Goal: Task Accomplishment & Management: Complete application form

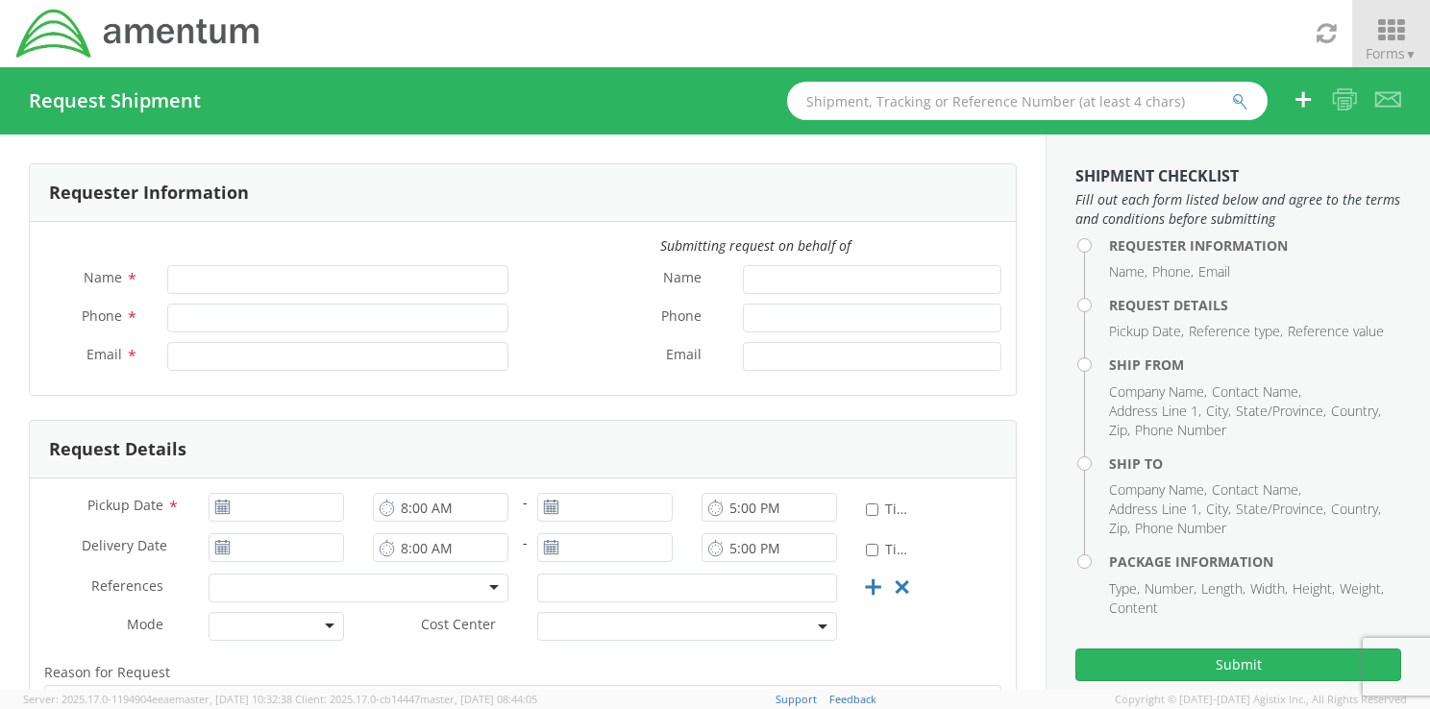
click at [1407, 17] on icon at bounding box center [1391, 30] width 89 height 27
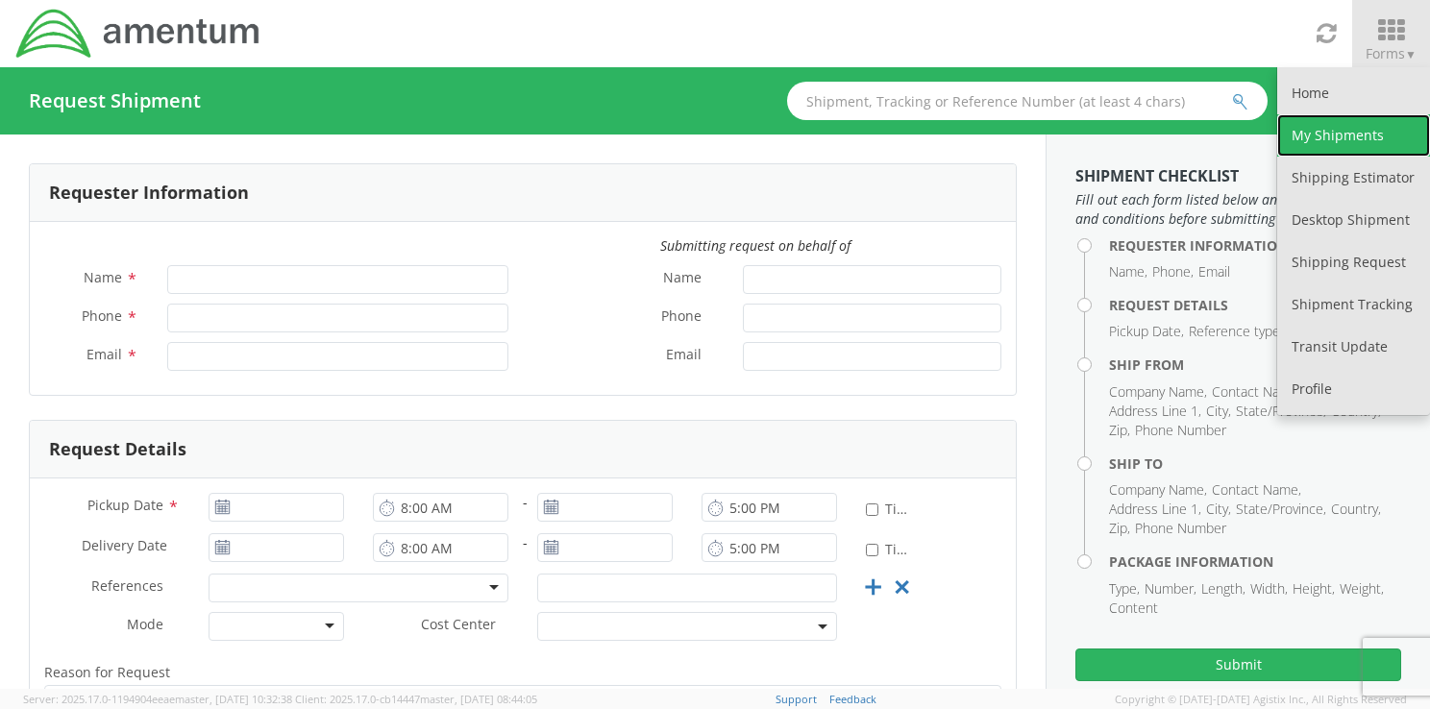
click at [1323, 133] on link "My Shipments" at bounding box center [1354, 135] width 153 height 42
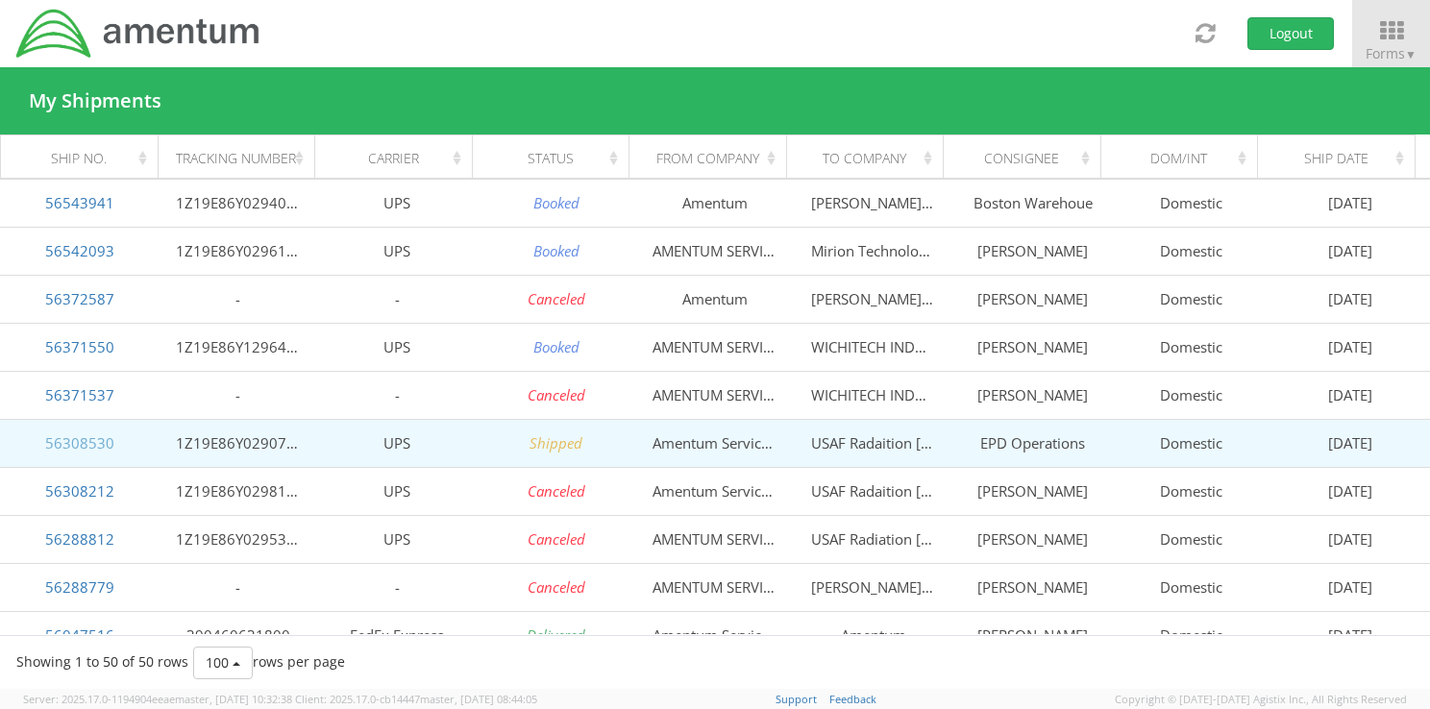
click at [78, 438] on link "56308530" at bounding box center [79, 443] width 69 height 19
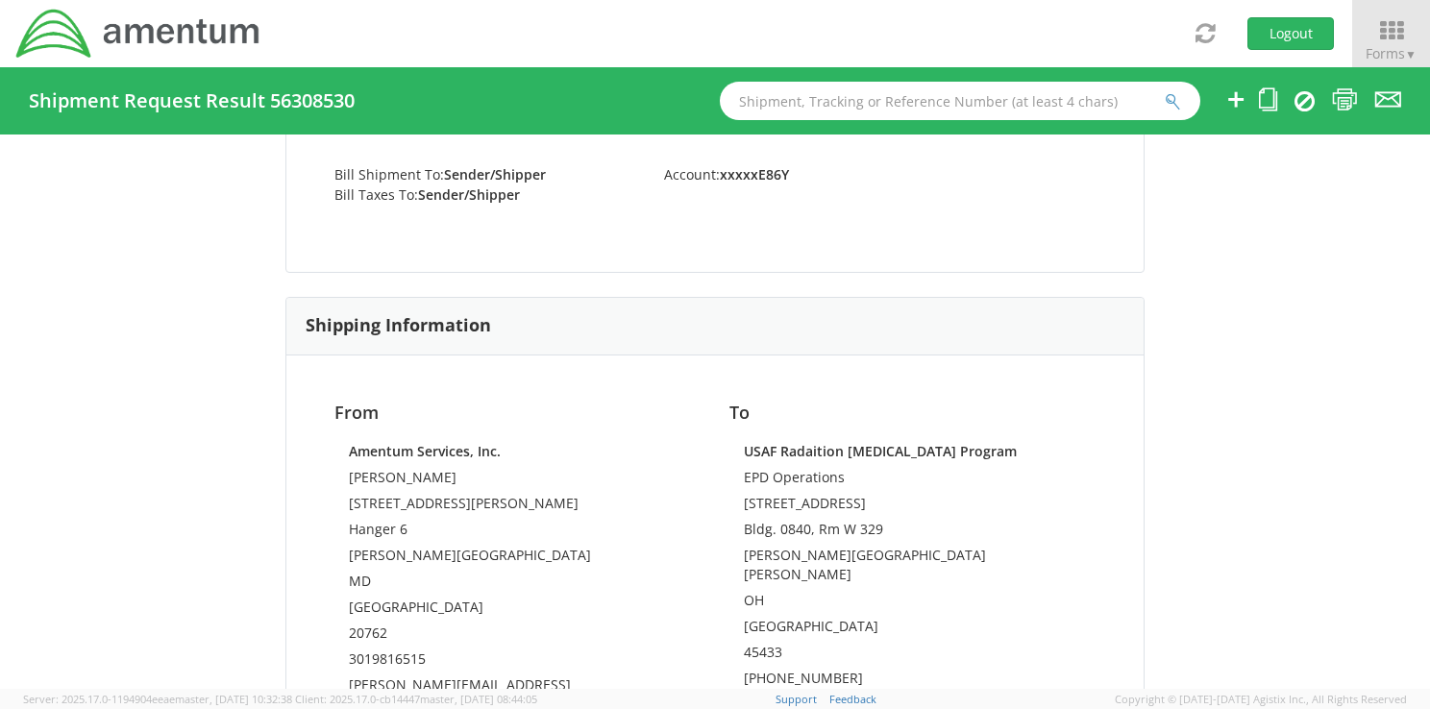
scroll to position [1012, 0]
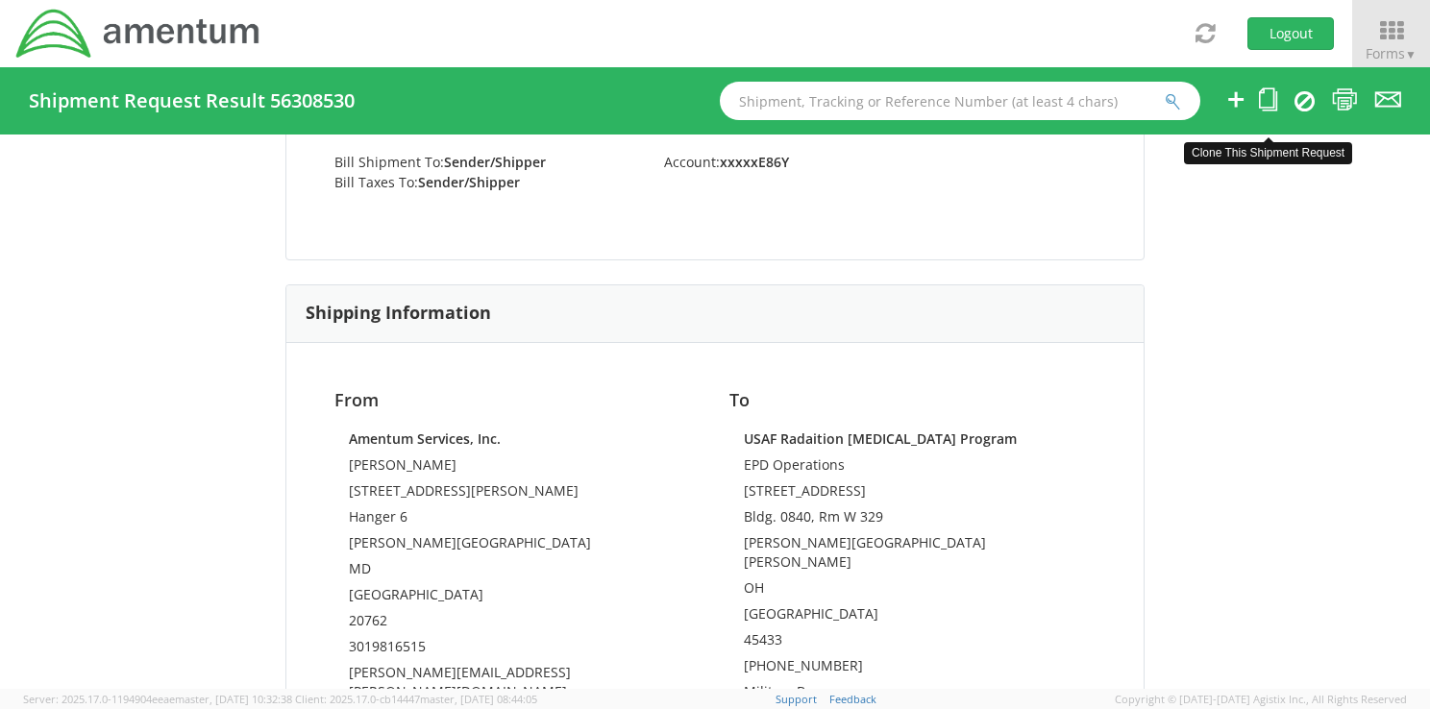
click at [1269, 100] on icon at bounding box center [1268, 99] width 18 height 24
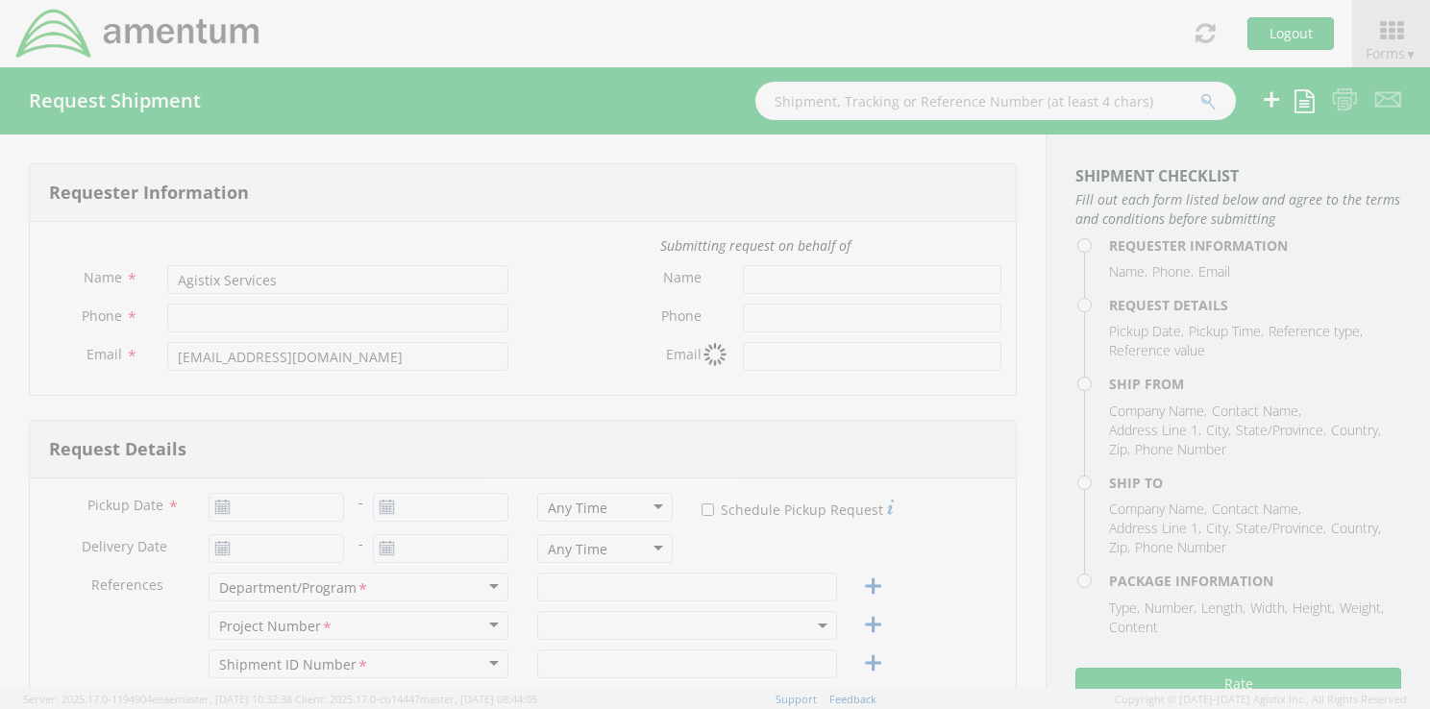
type input "3019816515"
type input "07/28/2025"
type input "EAC"
type input "001"
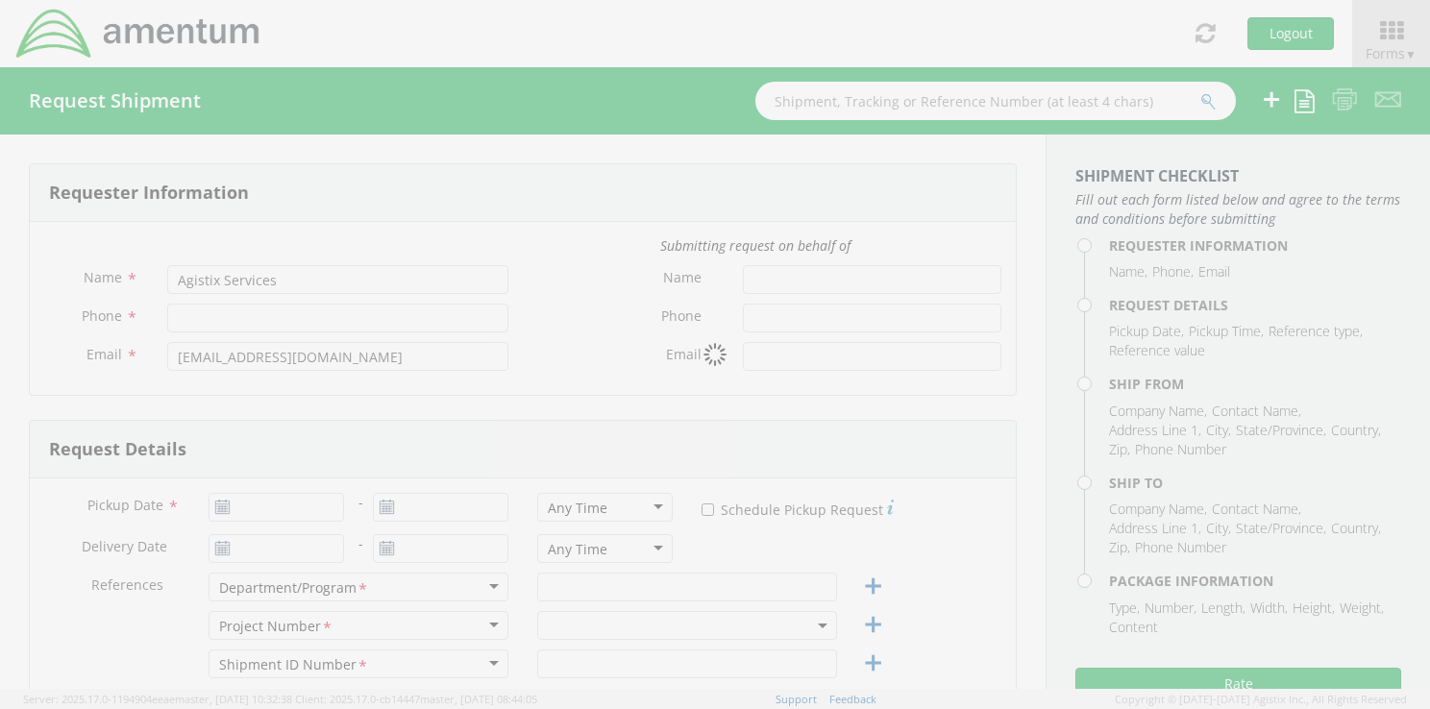
select select
type input "Amentum Services, Inc."
type input "1280 Arnold Ave"
type input "Hanger 6"
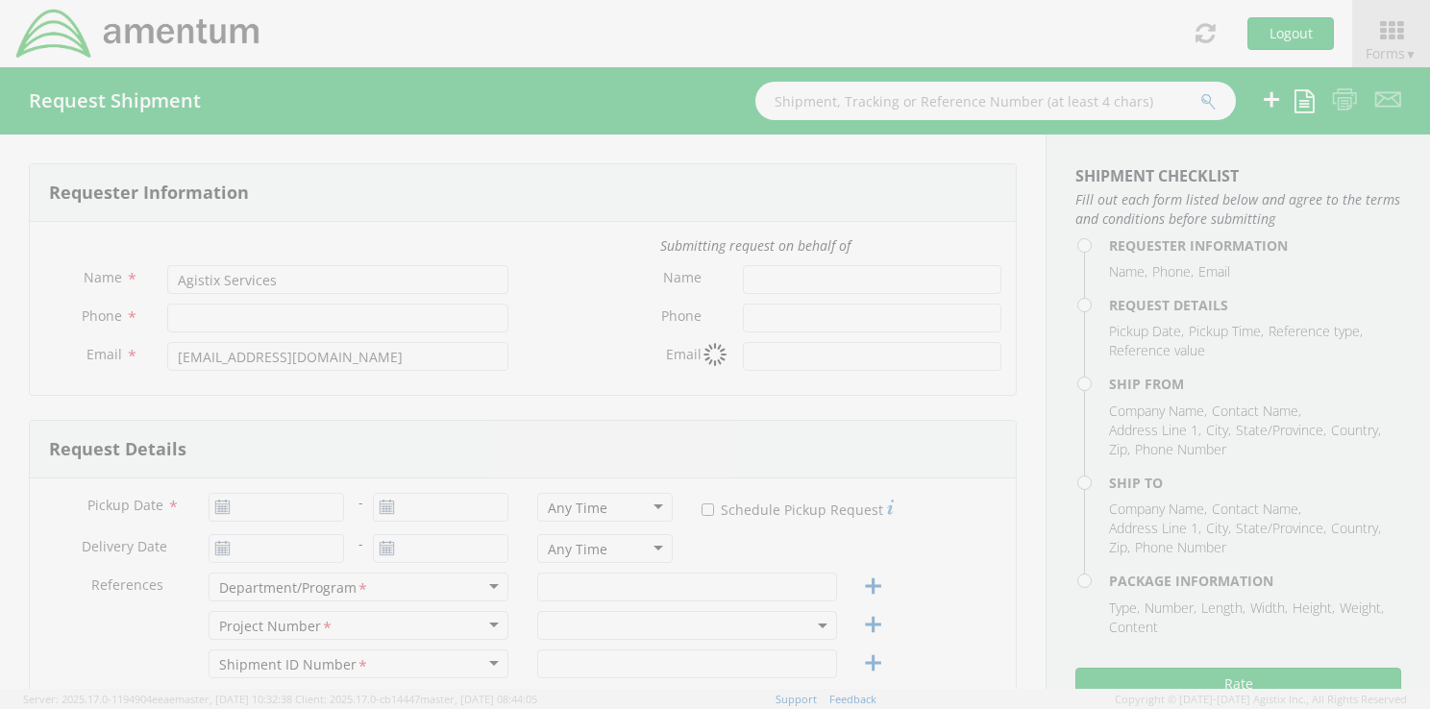
type input "Andrews AFB"
type input "20762"
type input "Jerry Anderson"
type input "3019816515"
type input "jerry.anderson@amentum.com"
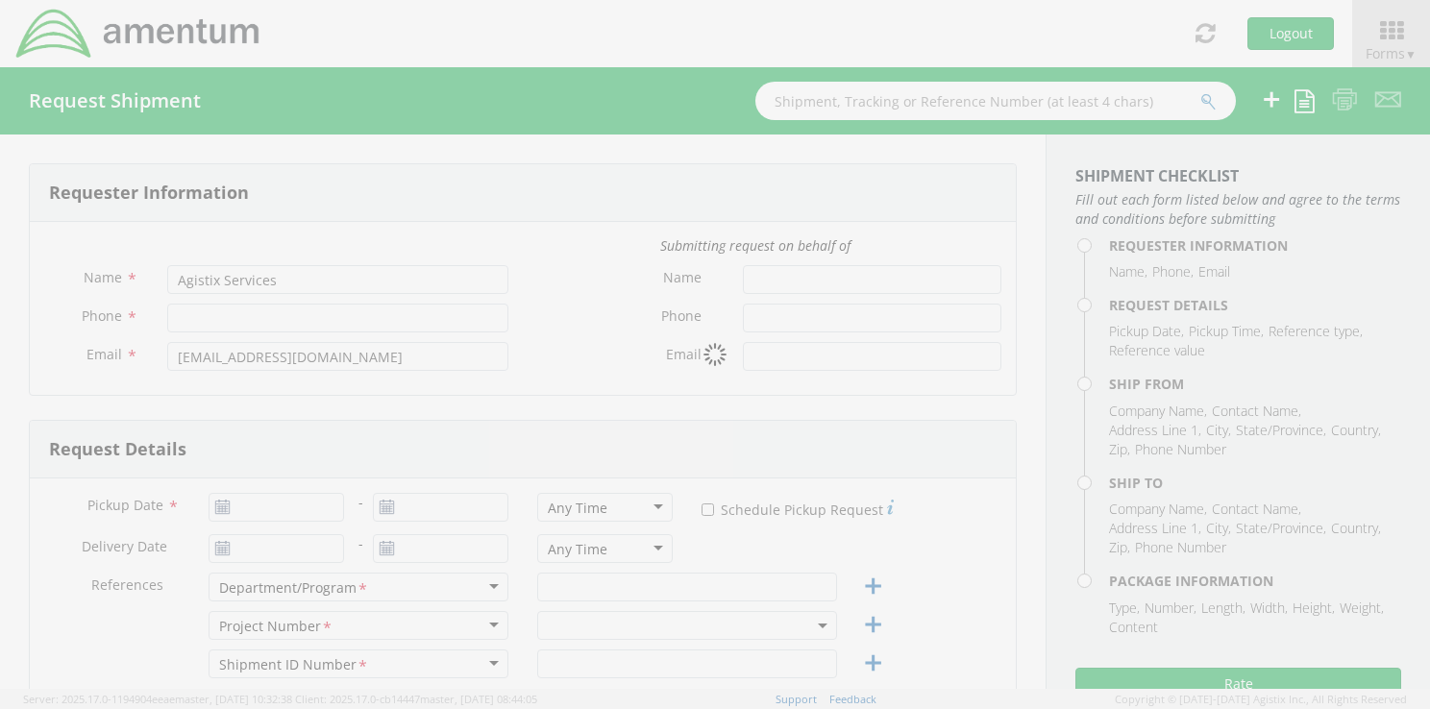
select select
type input "USAF Radaition Dosimetry Program"
type input "2510 Fifth St, Area B"
type input "Bldg. 0840, Rm W 329"
type input "Wright Patterson AFB"
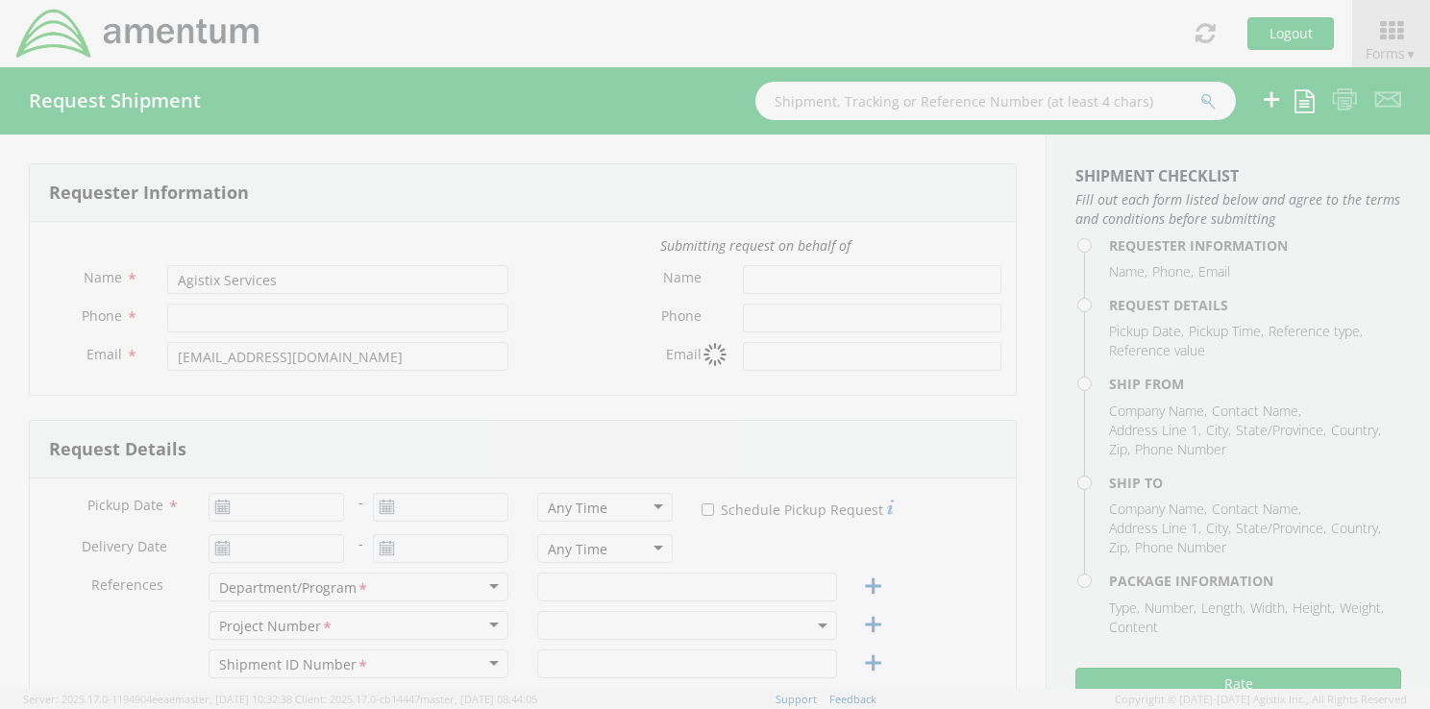
type input "45433"
type input "EPD Operations"
type input "530-669-7115"
type input "1"
type input "9.5"
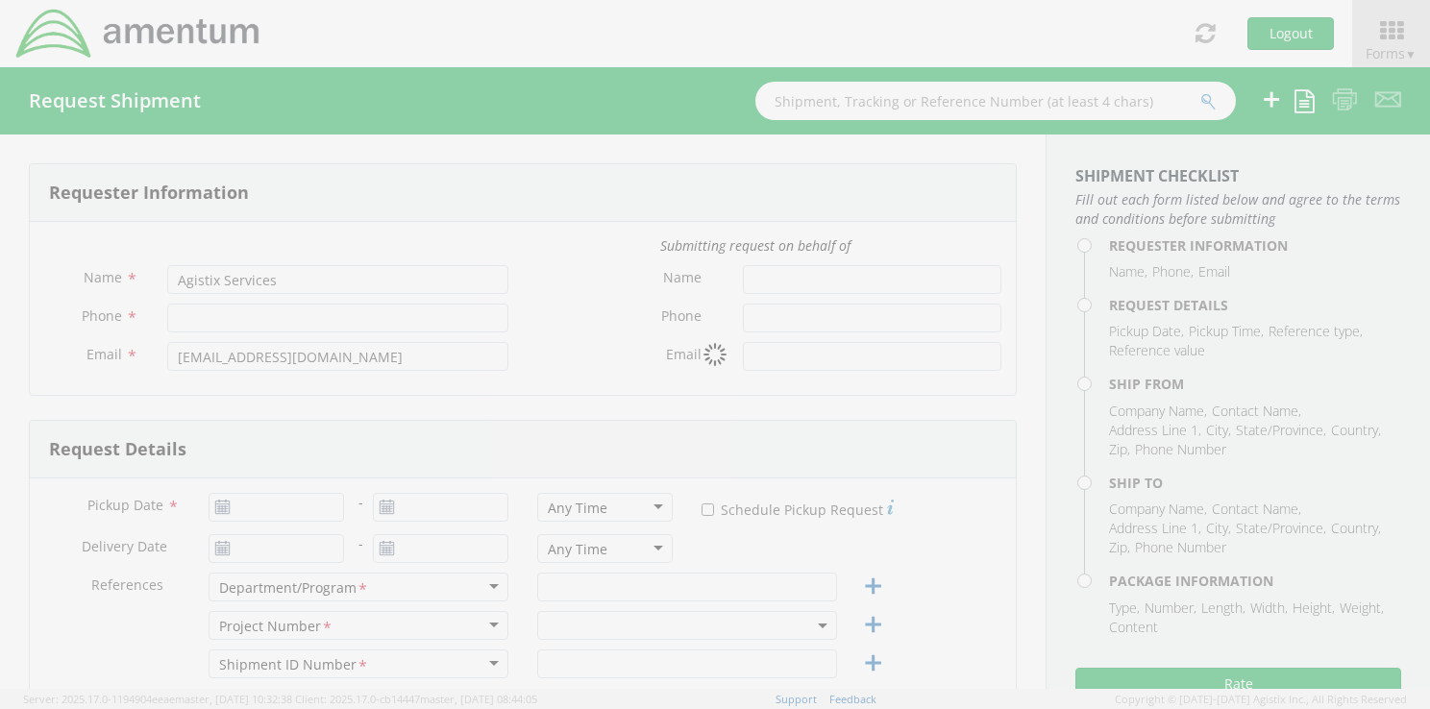
type input "12.5"
type input "0.25"
type input "1"
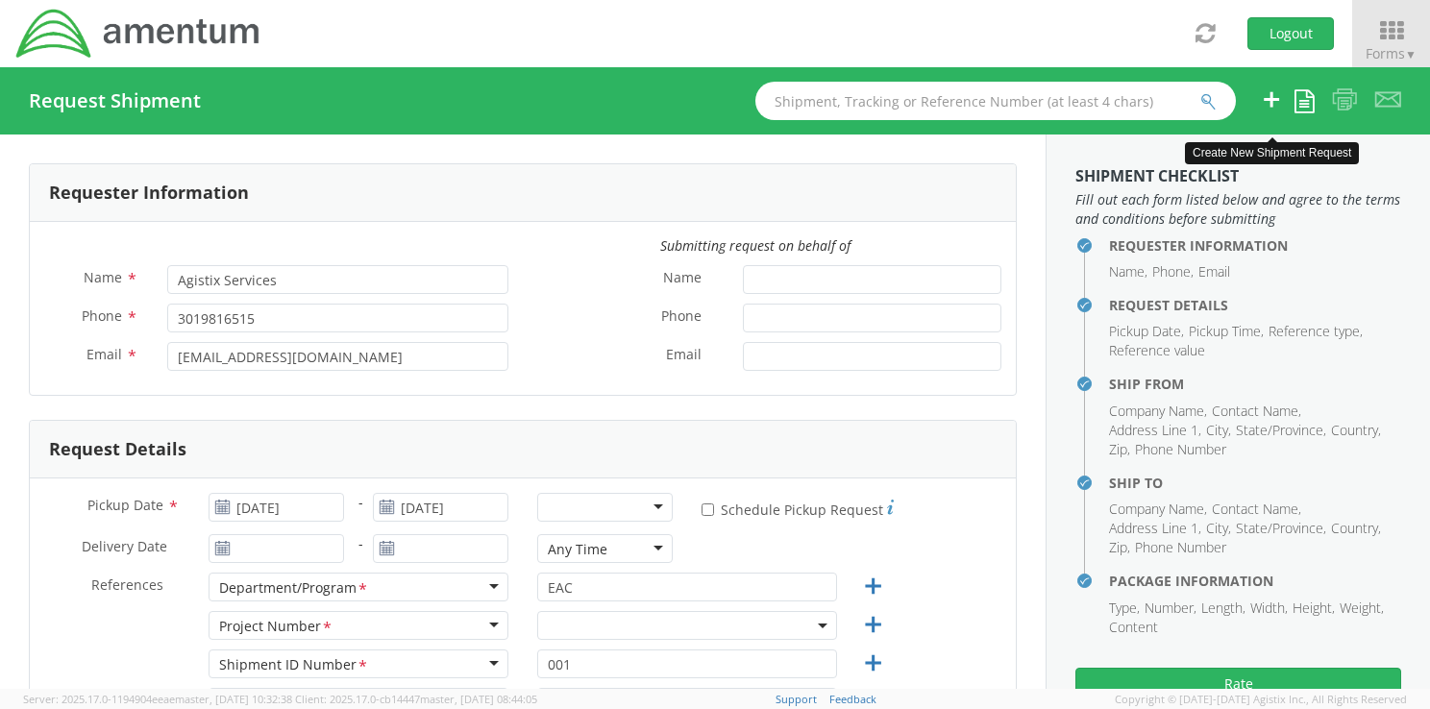
select select "6074.4.CR.4009.01.AQ.000"
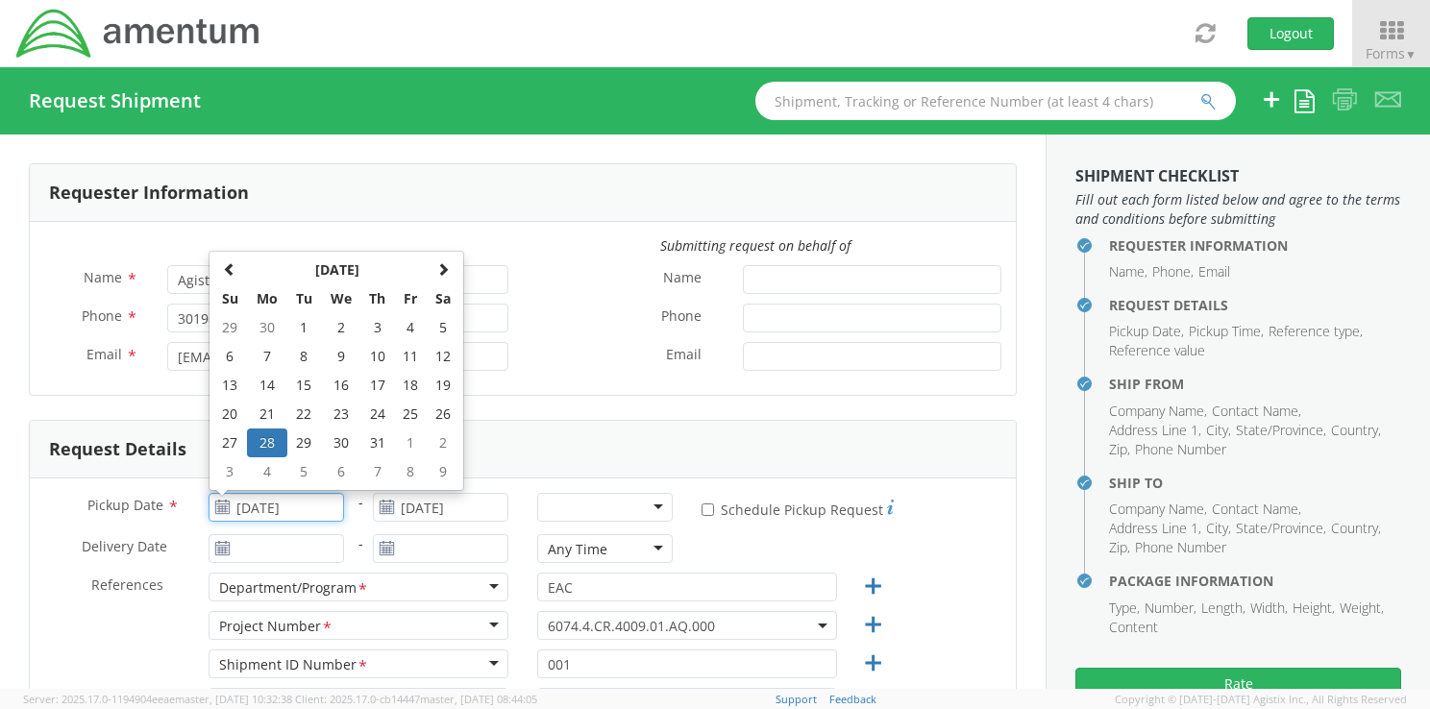
click at [295, 506] on input "07/28/2025" at bounding box center [277, 507] width 136 height 29
click at [447, 271] on th at bounding box center [443, 270] width 33 height 29
click at [375, 410] on td "21" at bounding box center [377, 414] width 34 height 29
type input "08/21/2025"
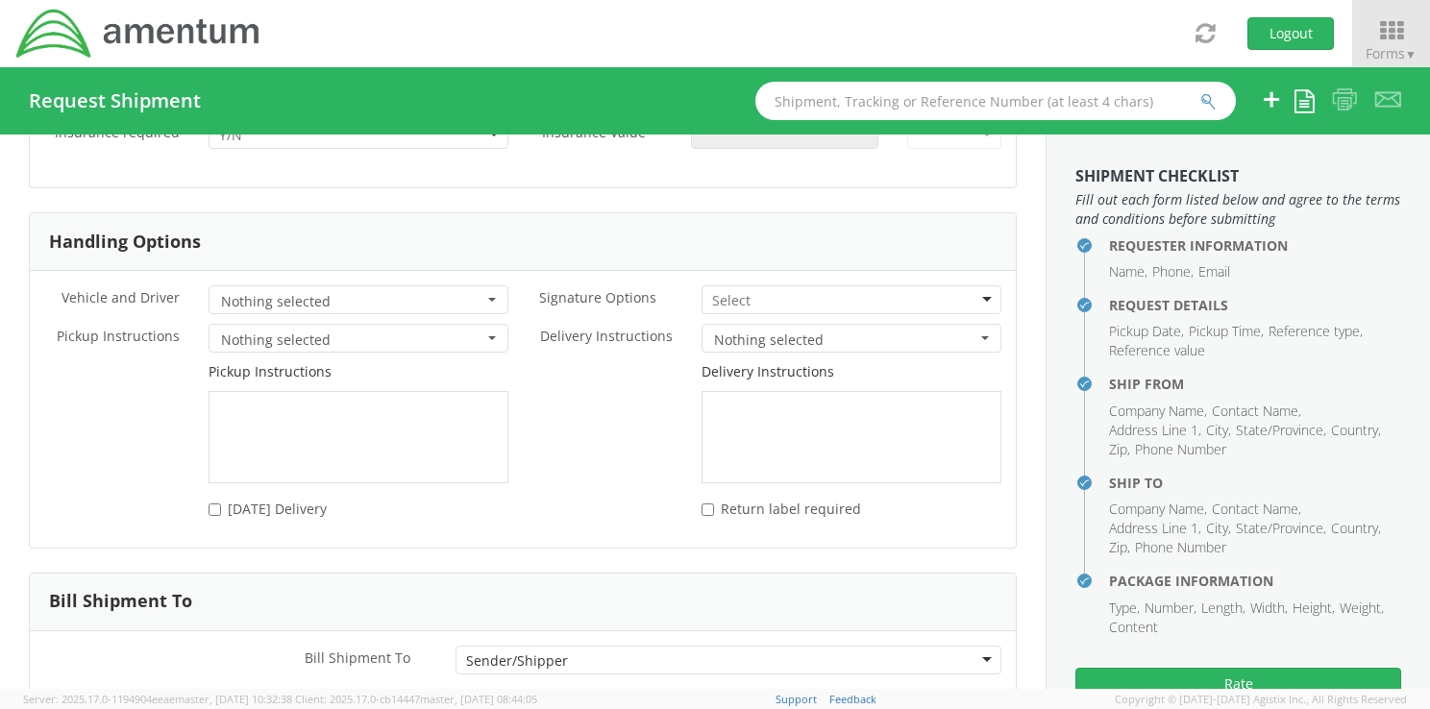
scroll to position [2834, 0]
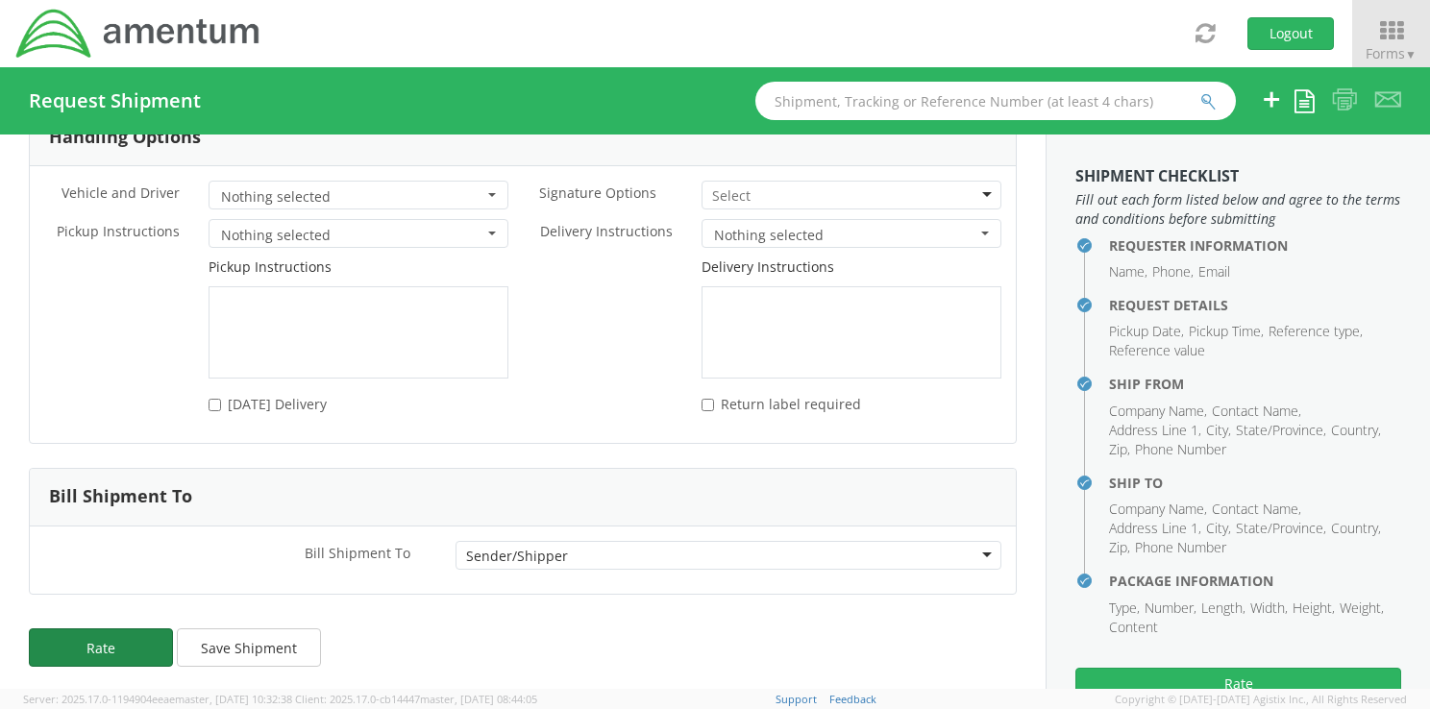
click at [103, 655] on button "Rate" at bounding box center [101, 648] width 144 height 38
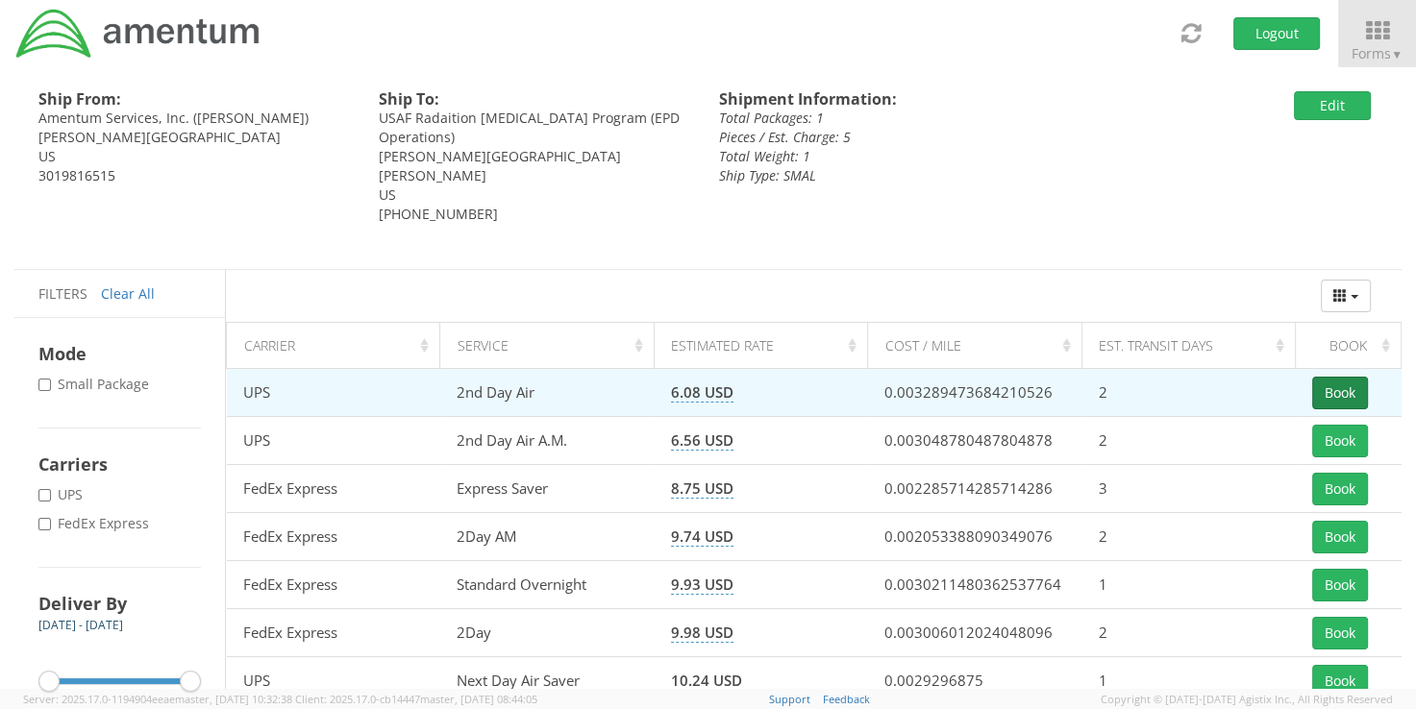
click at [1338, 398] on button "Book" at bounding box center [1340, 393] width 56 height 33
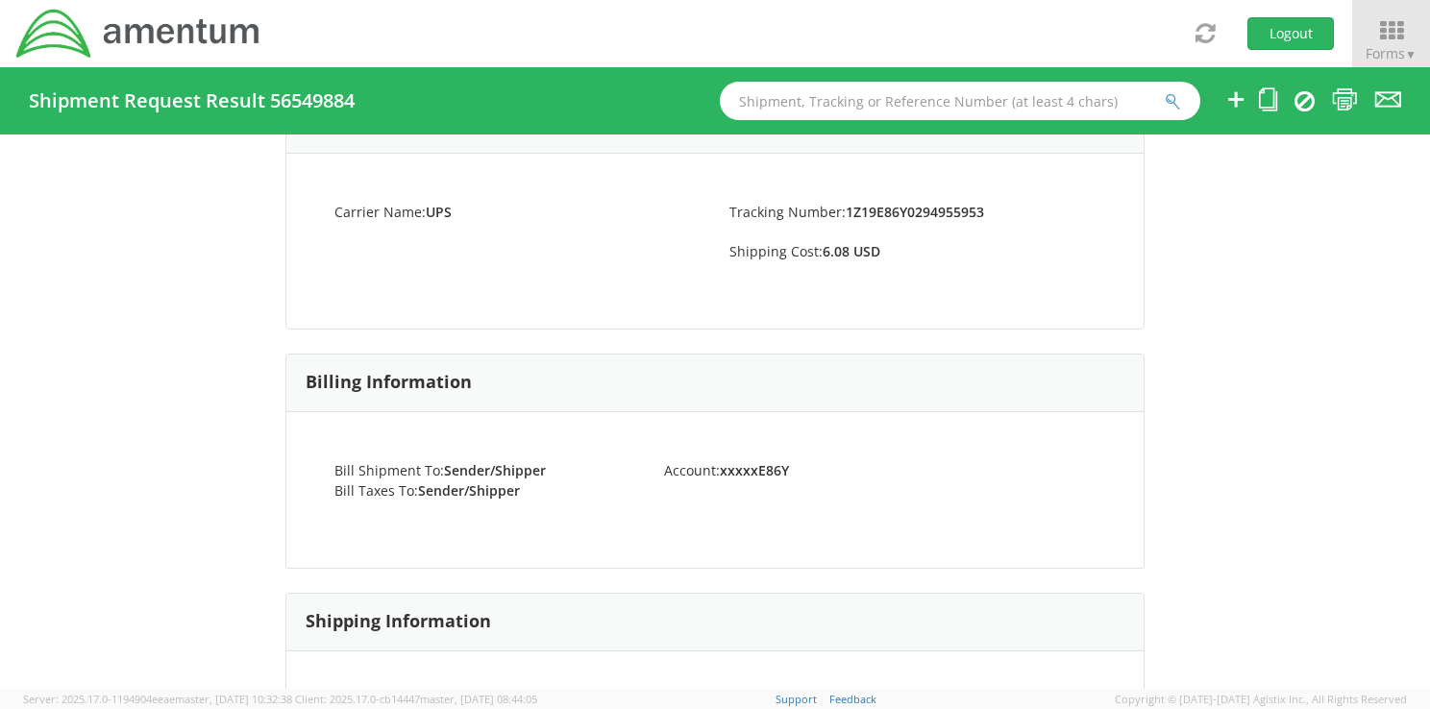
scroll to position [712, 0]
